Goal: Information Seeking & Learning: Find specific fact

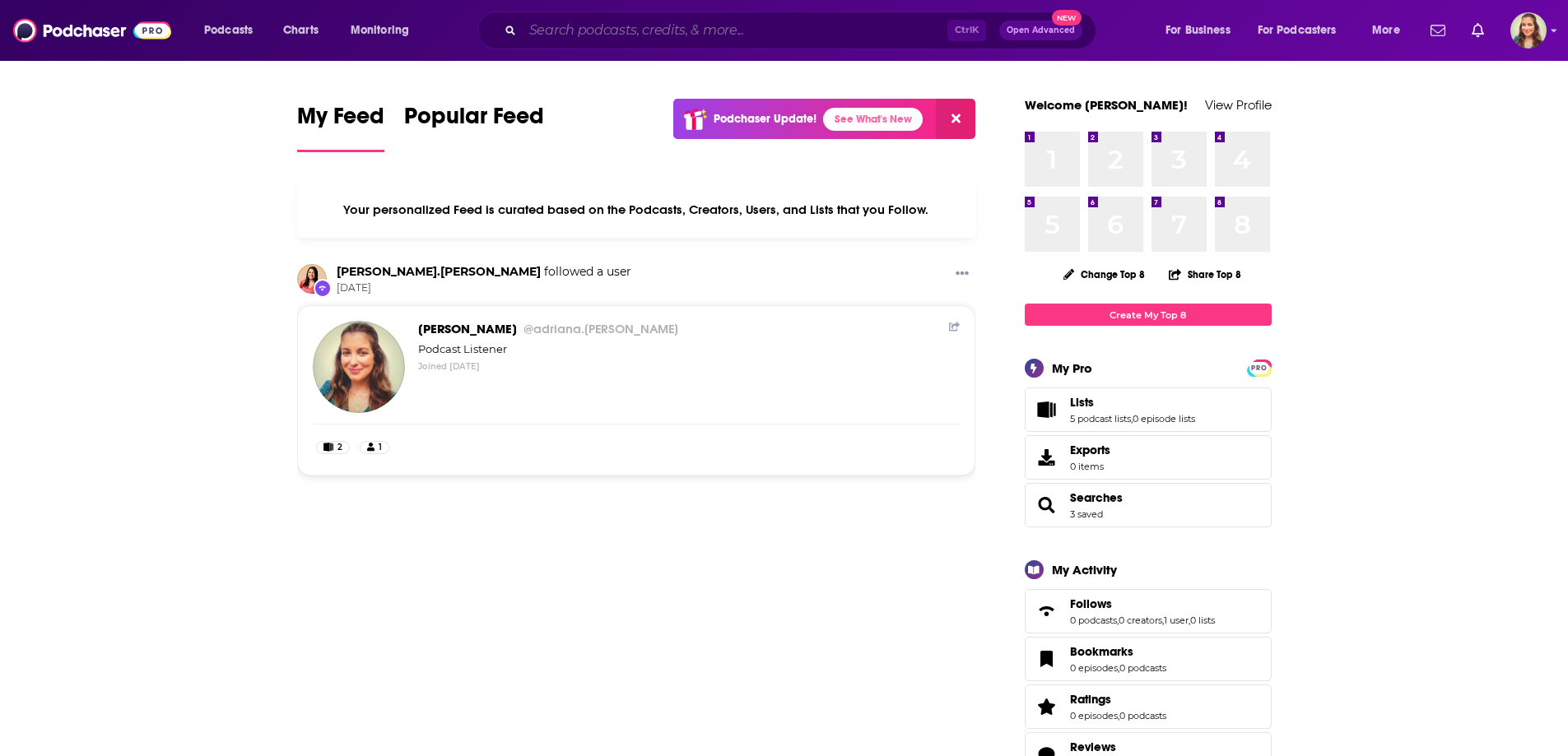
click at [641, 26] on input "Search podcasts, credits, & more..." at bounding box center [735, 30] width 425 height 26
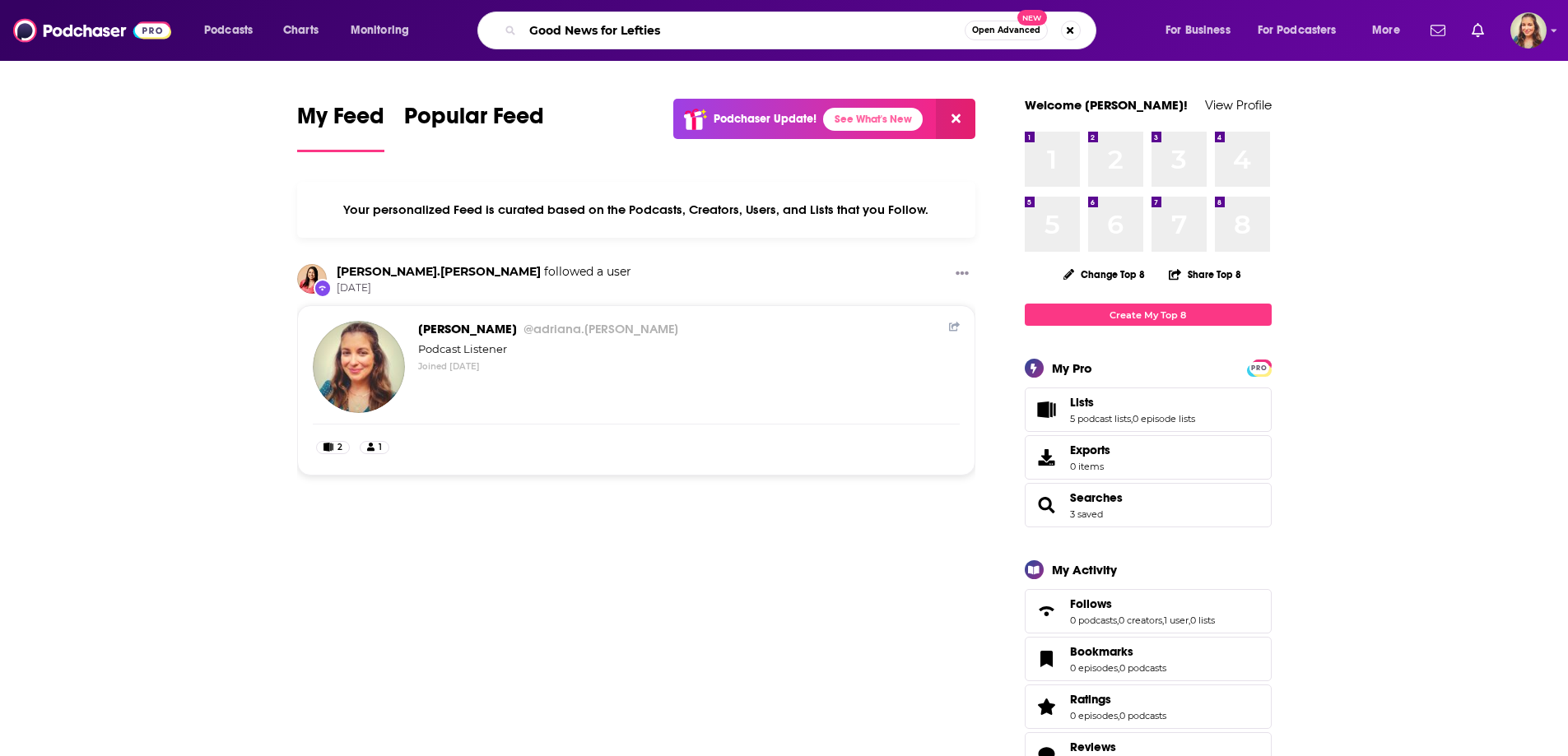
type input "Good News for Lefties"
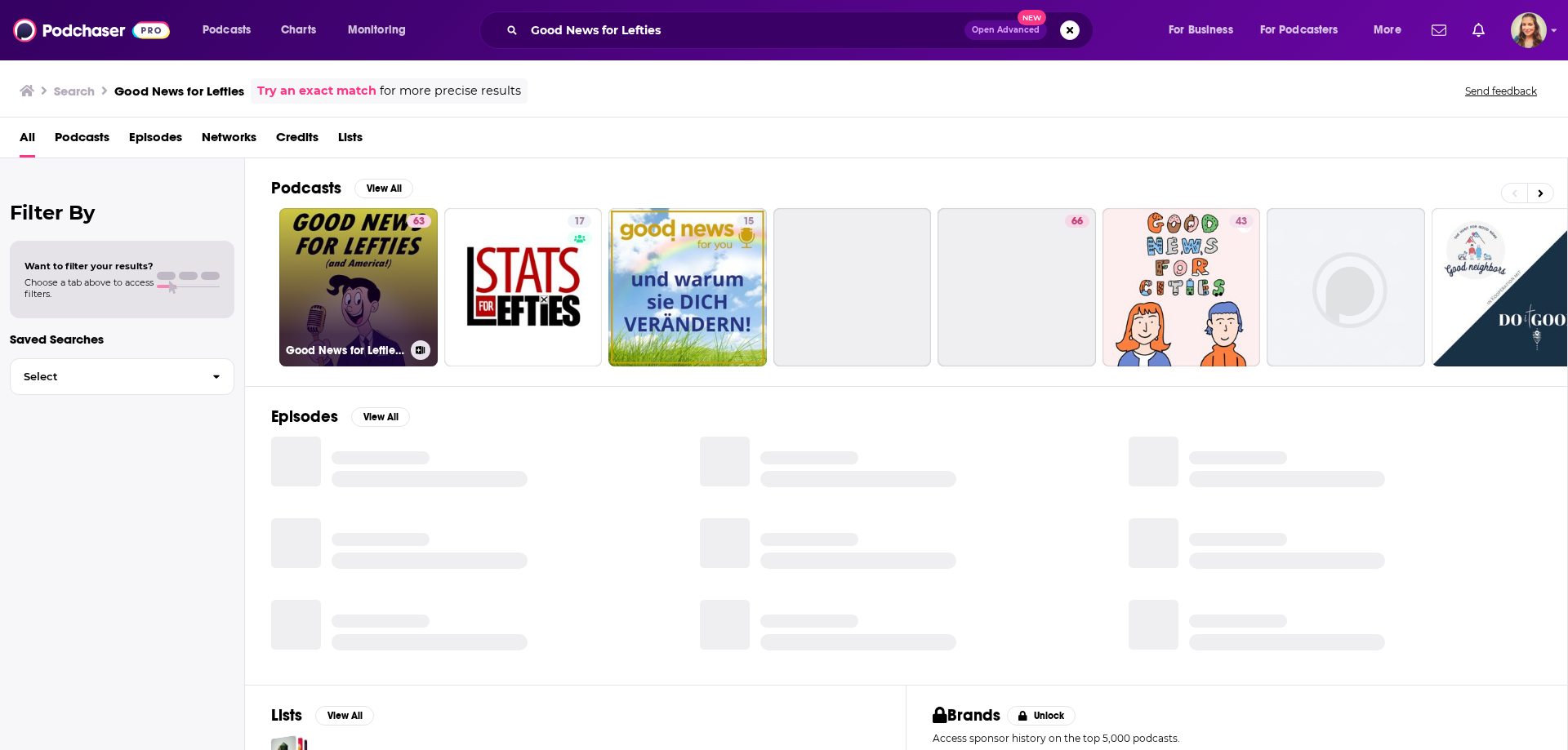
click at [396, 250] on link "63 Good News for Lefties | Daily News for Democracy" at bounding box center [358, 286] width 158 height 158
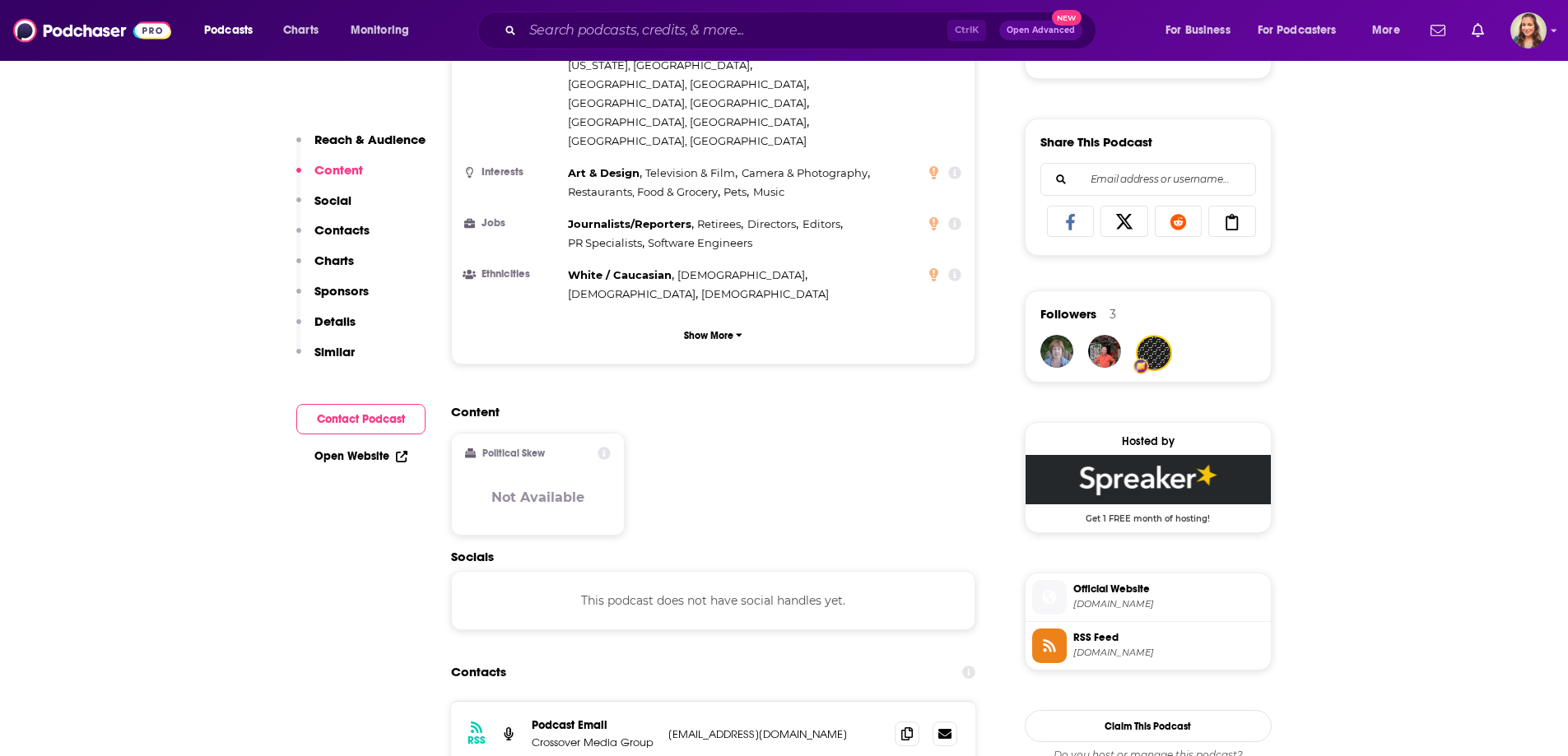
scroll to position [1152, 0]
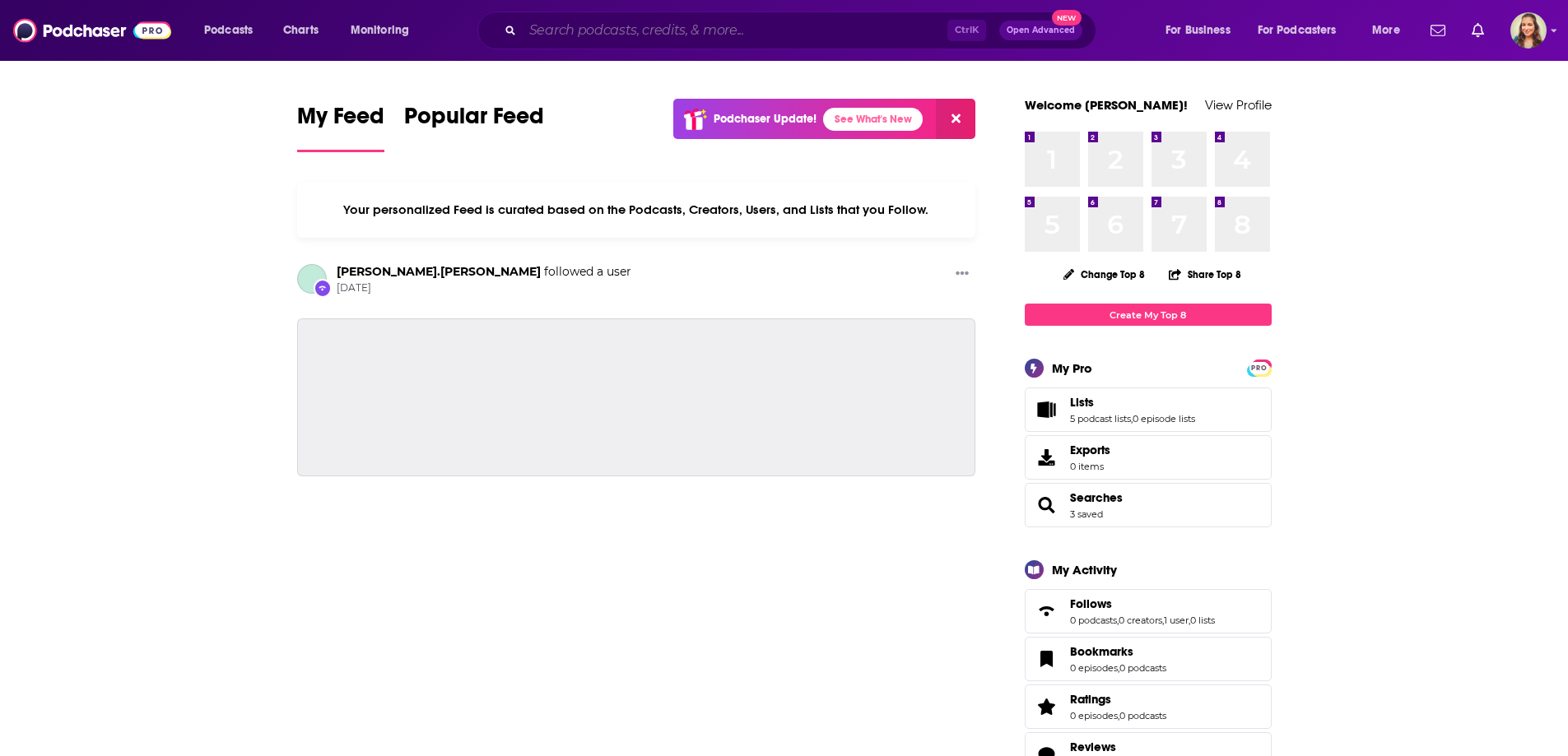
click at [642, 25] on input "Search podcasts, credits, & more..." at bounding box center [735, 30] width 425 height 26
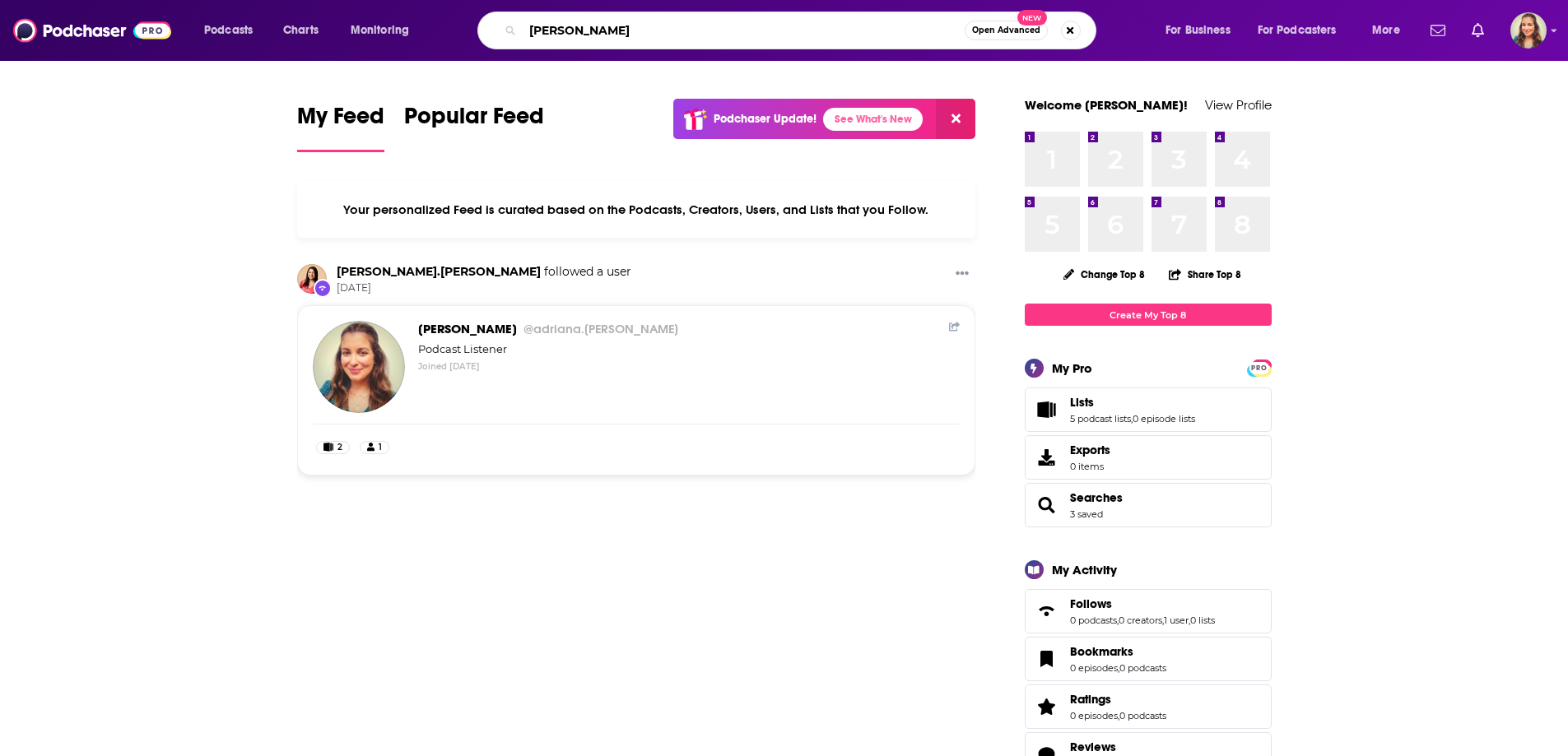
type input "[PERSON_NAME]"
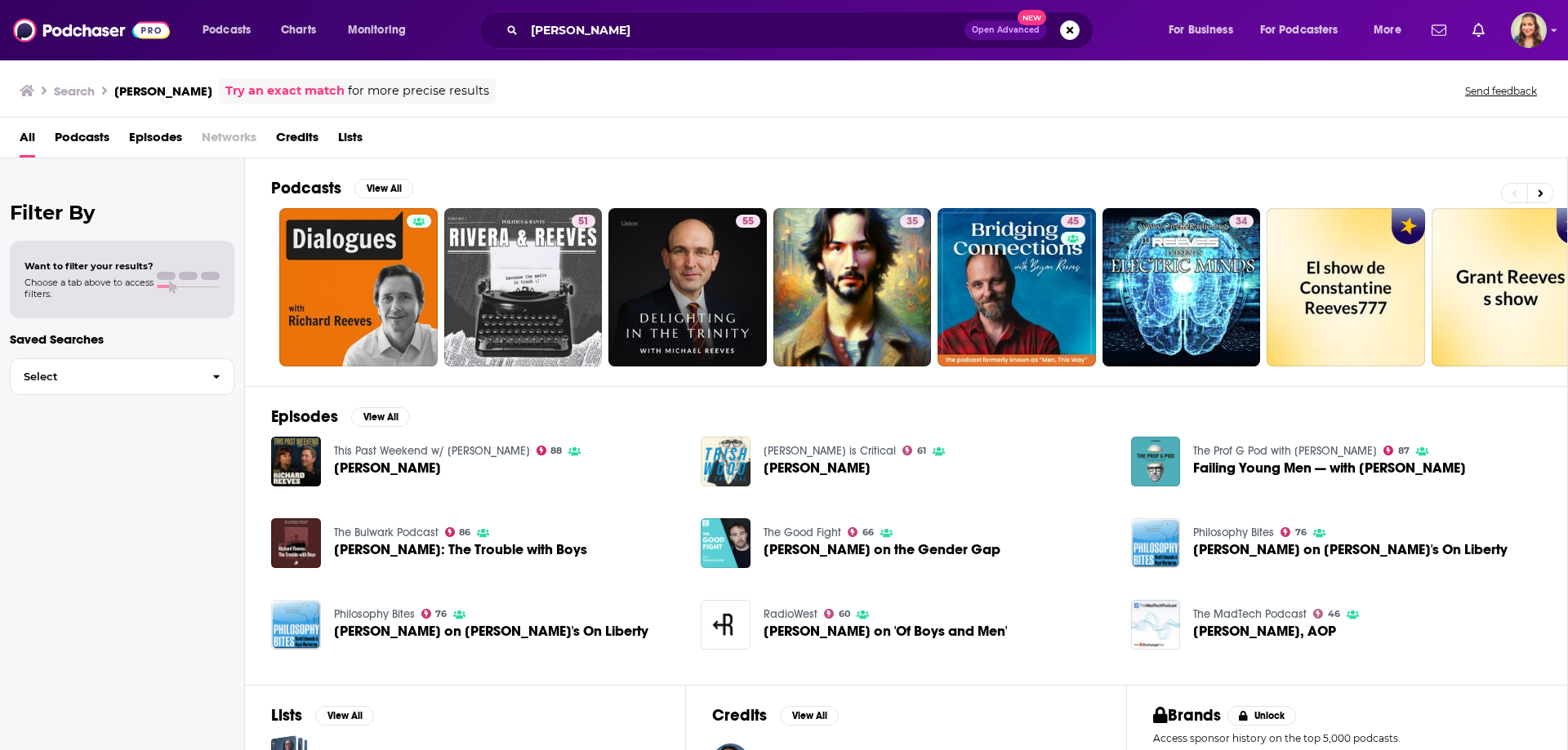
click at [293, 139] on span "Credits" at bounding box center [296, 140] width 42 height 33
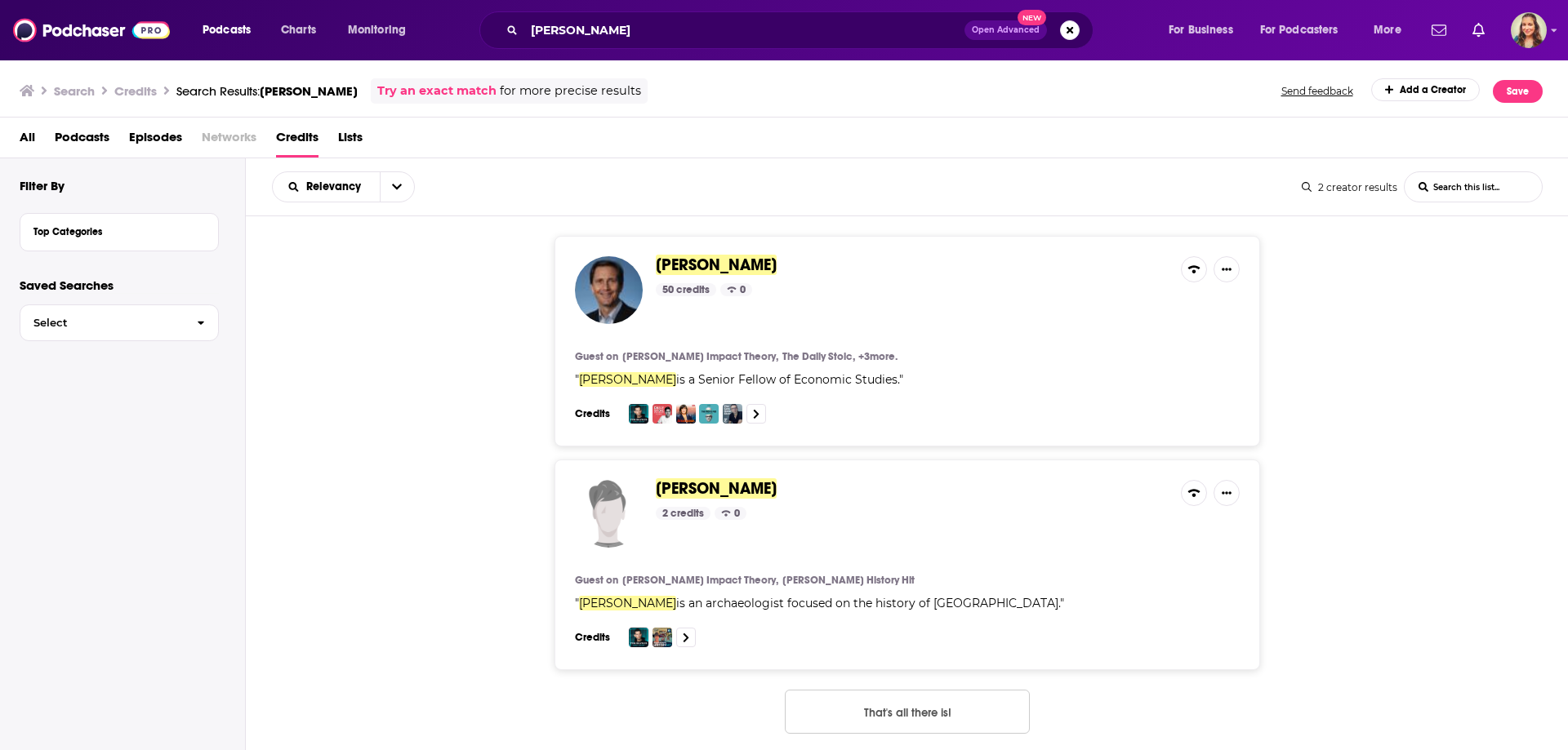
click at [715, 261] on span "[PERSON_NAME]" at bounding box center [716, 265] width 121 height 21
